Goal: Communication & Community: Answer question/provide support

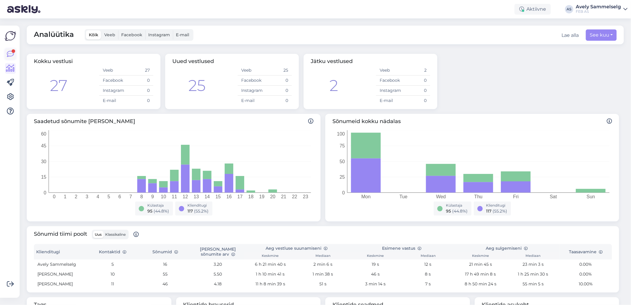
click at [9, 54] on icon at bounding box center [10, 53] width 7 height 7
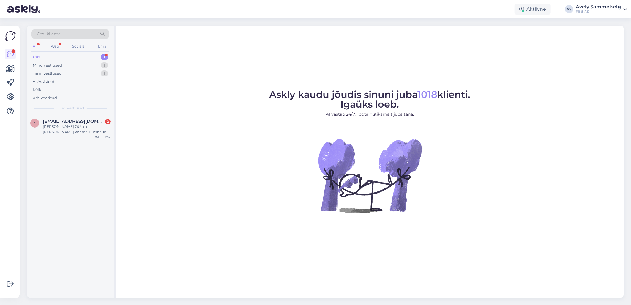
click at [55, 57] on div "Uus 1" at bounding box center [70, 57] width 78 height 8
click at [68, 130] on div "[PERSON_NAME] OÜ-le e-[PERSON_NAME] kontot. Ei osanud juriidilisele isikule teh…" at bounding box center [77, 129] width 68 height 11
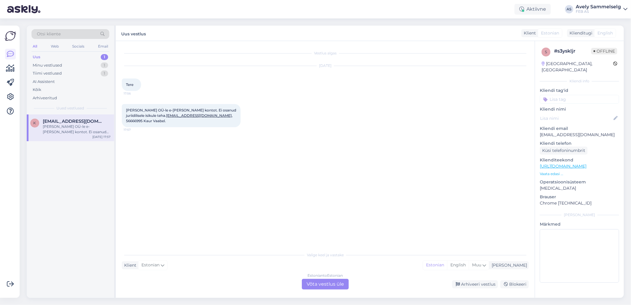
click at [314, 290] on div "Vestlus algas [DATE] Tere 17:56 [PERSON_NAME] OÜ-le e-[PERSON_NAME] kontot. Ei …" at bounding box center [325, 169] width 419 height 257
click at [317, 285] on div "Estonian to Estonian Võta vestlus üle" at bounding box center [325, 284] width 47 height 11
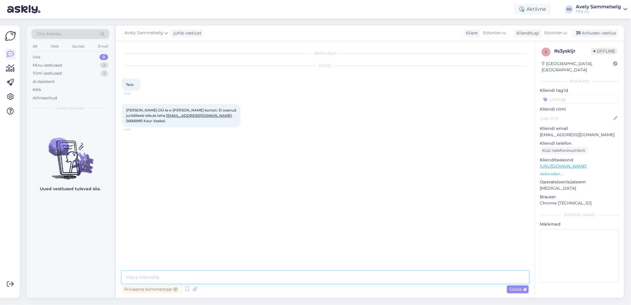
click at [319, 275] on textarea at bounding box center [325, 277] width 407 height 12
click at [195, 275] on textarea "Tere!" at bounding box center [325, 277] width 407 height 12
paste textarea "[URL][DOMAIN_NAME]"
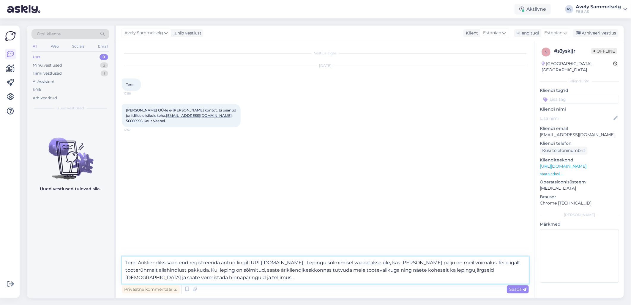
drag, startPoint x: 177, startPoint y: 269, endPoint x: 296, endPoint y: 260, distance: 119.5
click at [296, 260] on textarea "Tere! Ärikliendiks saab end registreerida antud lingil [URL][DOMAIN_NAME] . Lep…" at bounding box center [325, 269] width 407 height 27
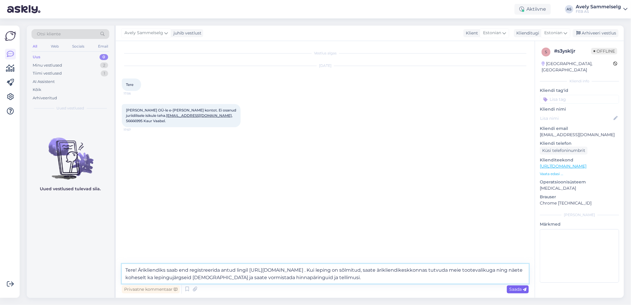
type textarea "Tere! Ärikliendiks saab end registreerida antud lingil [URL][DOMAIN_NAME] . Kui…"
click at [514, 290] on span "Saada" at bounding box center [517, 288] width 17 height 5
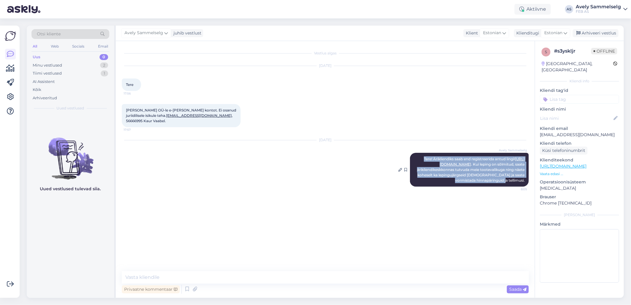
drag, startPoint x: 430, startPoint y: 152, endPoint x: 525, endPoint y: 174, distance: 97.2
click at [525, 174] on div "Avely Sammelselg Tere! Ärikliendiks saab end registreerida antud lingil [URL][D…" at bounding box center [469, 170] width 119 height 34
copy span "Tere! Ärikliendiks saab end registreerida antud lingil [URL][DOMAIN_NAME] . Kui…"
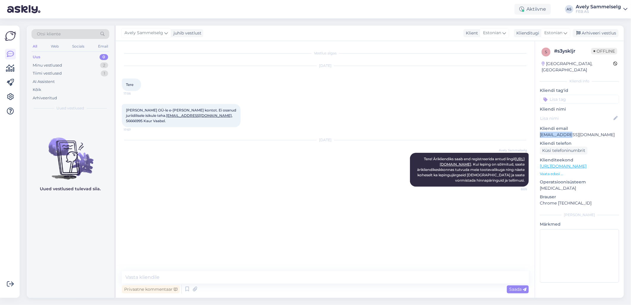
drag, startPoint x: 569, startPoint y: 128, endPoint x: 541, endPoint y: 128, distance: 27.9
click at [541, 132] on p "[EMAIL_ADDRESS][DOMAIN_NAME]" at bounding box center [579, 135] width 79 height 6
copy p "[EMAIL_ADDRESS][DOMAIN_NAME]"
